Goal: Go to known website: Go to known website

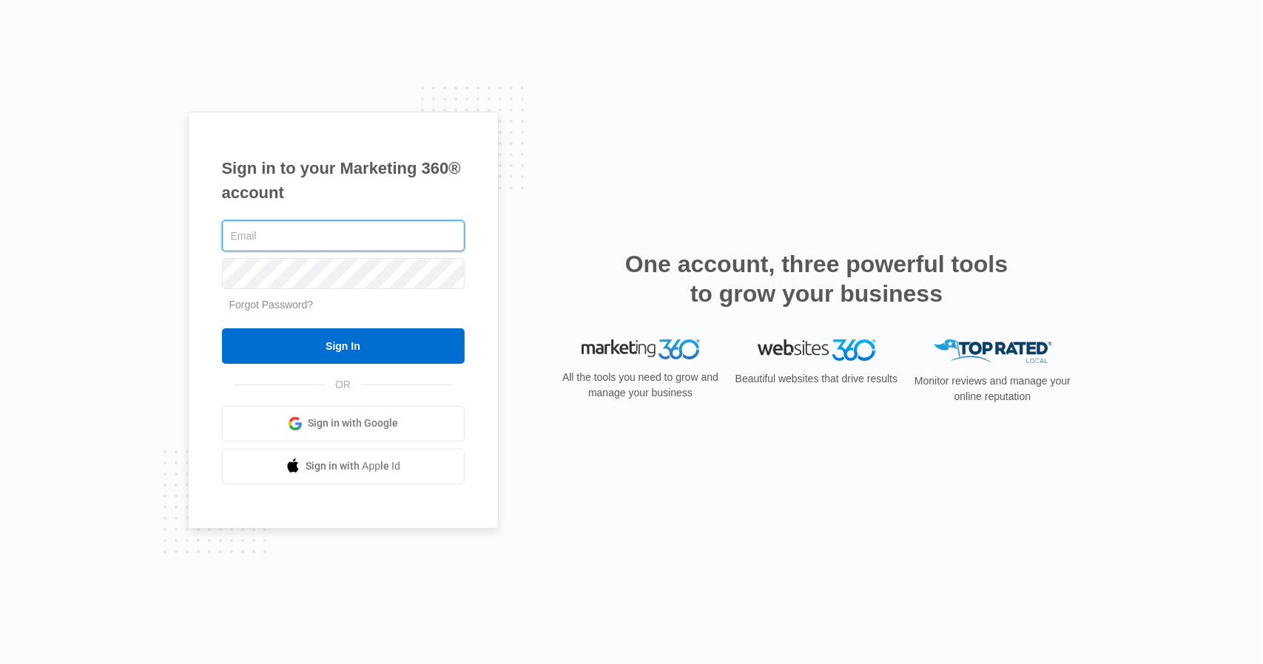
click at [222, 328] on input "Sign In" at bounding box center [343, 346] width 243 height 36
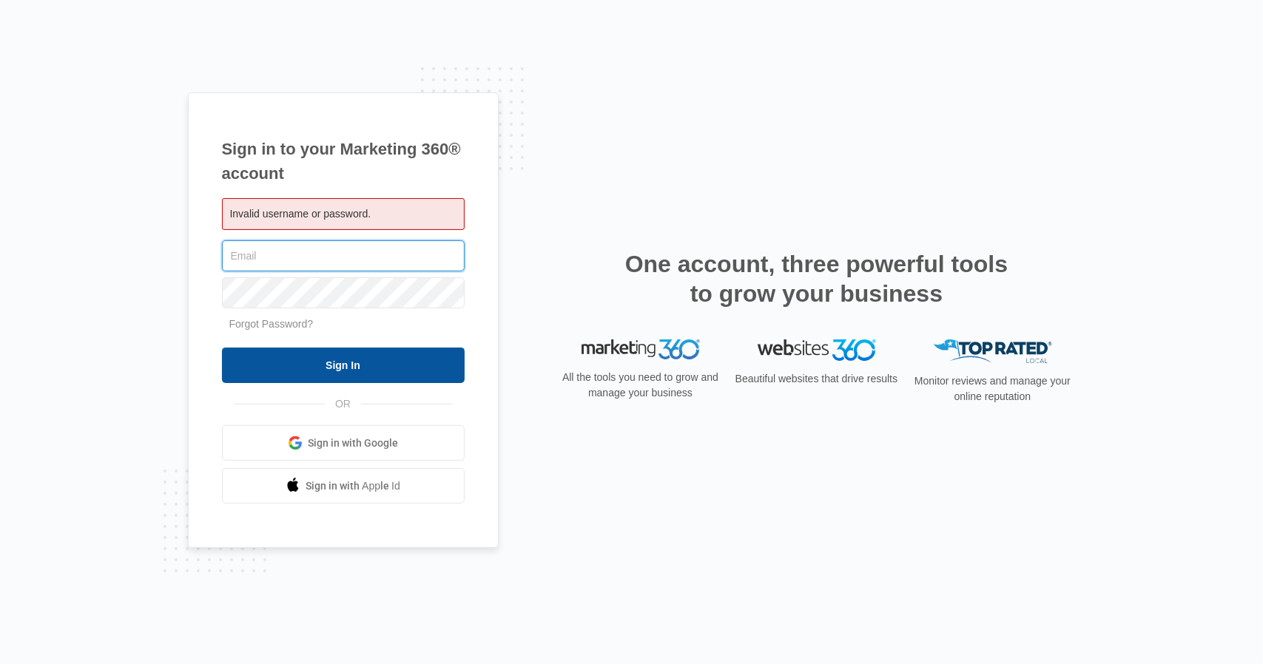
type input "[EMAIL_ADDRESS][DOMAIN_NAME]"
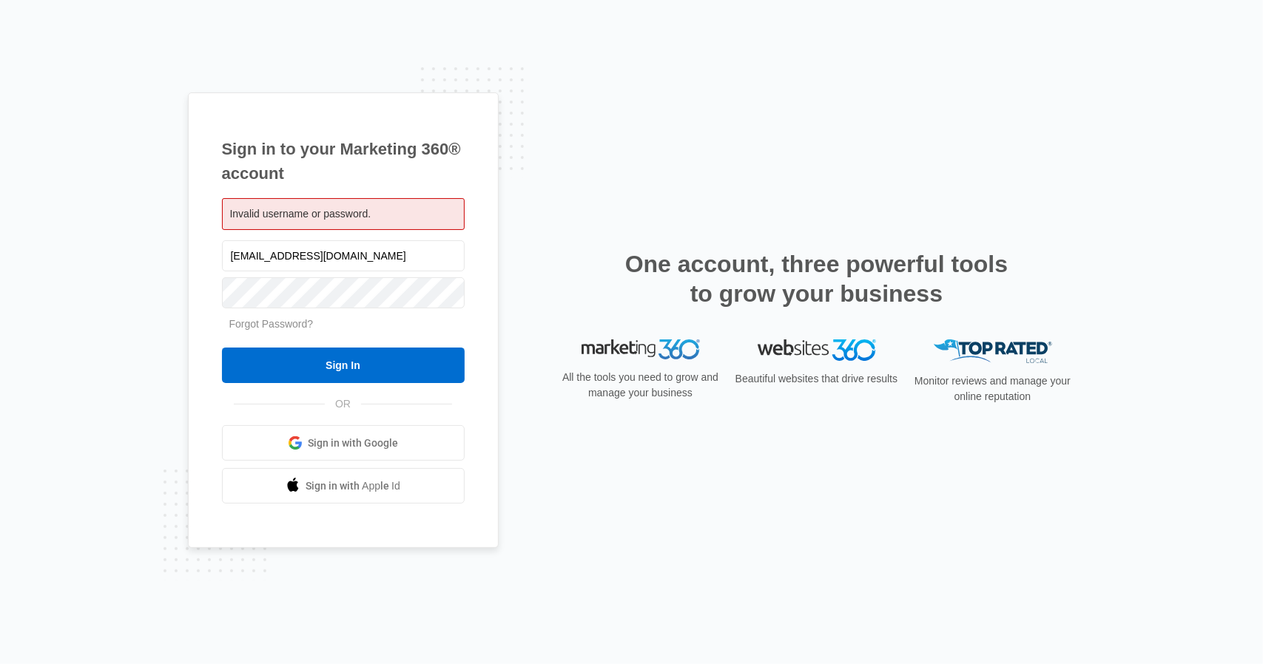
click at [286, 210] on span "Invalid username or password." at bounding box center [300, 214] width 141 height 12
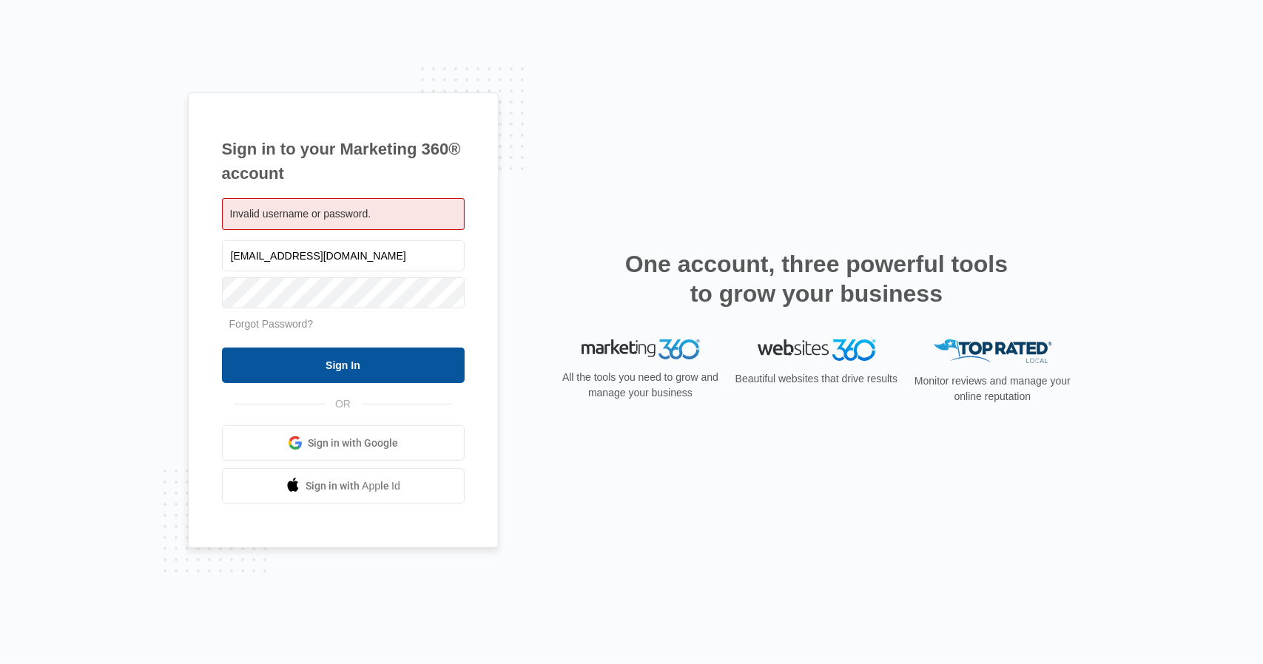
click at [306, 374] on input "Sign In" at bounding box center [343, 366] width 243 height 36
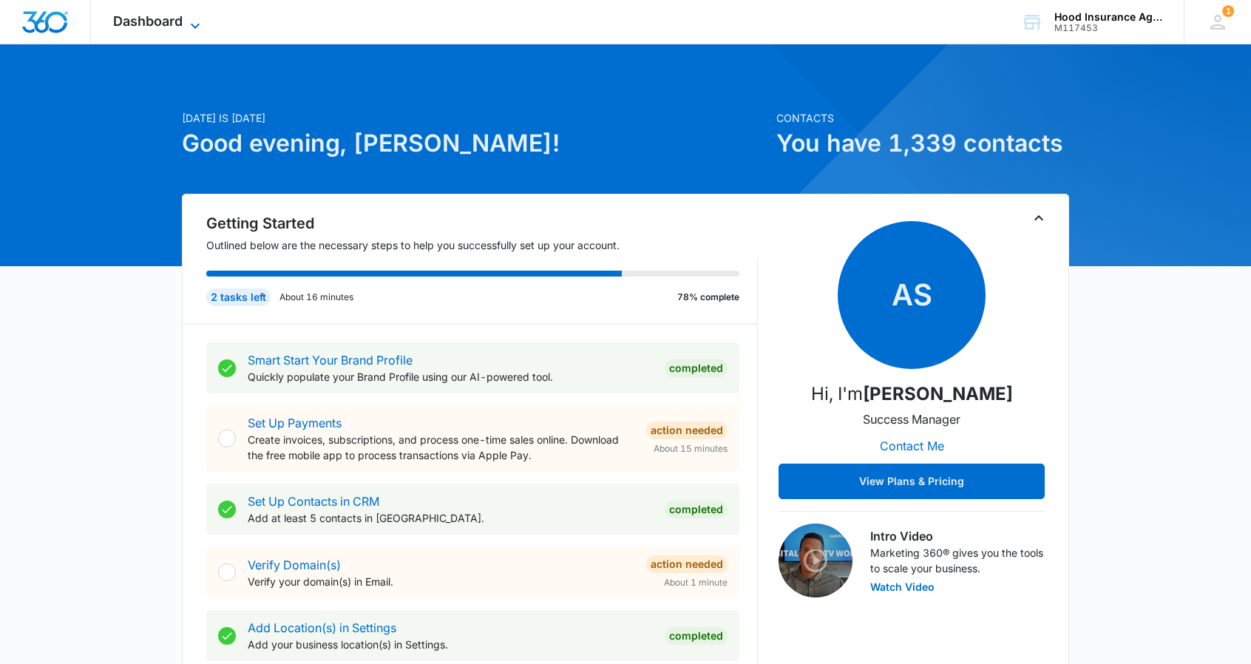
click at [201, 26] on icon at bounding box center [195, 26] width 18 height 18
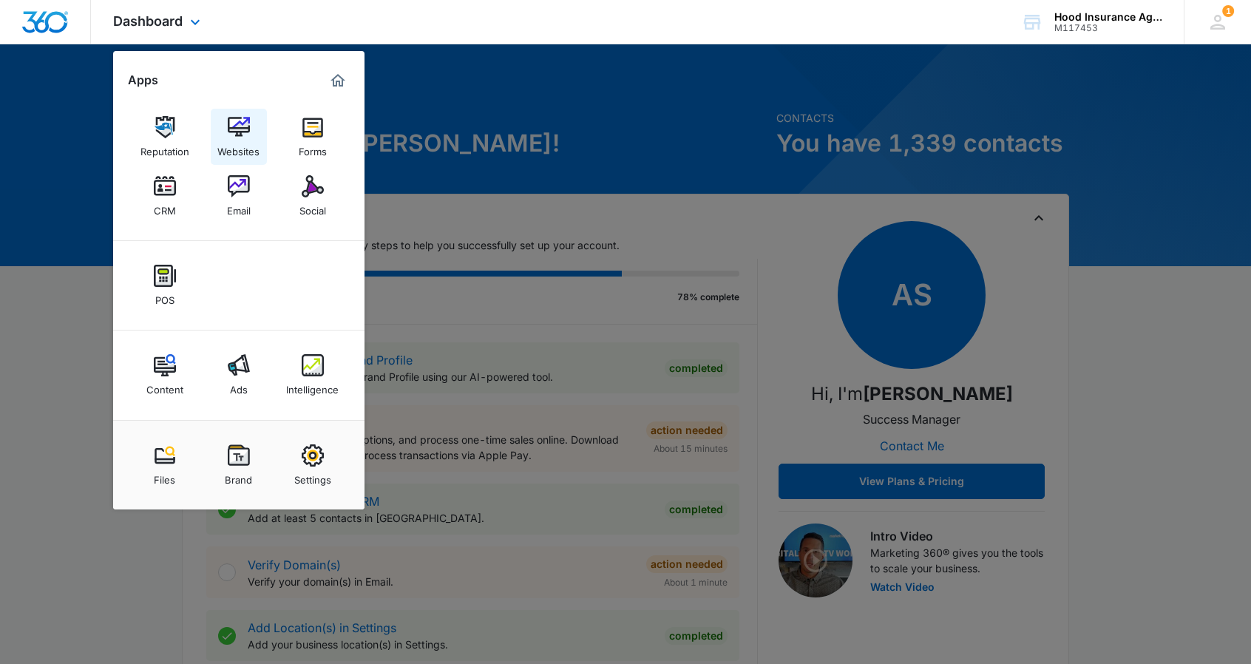
click at [234, 132] on img at bounding box center [239, 127] width 22 height 22
